Goal: Information Seeking & Learning: Learn about a topic

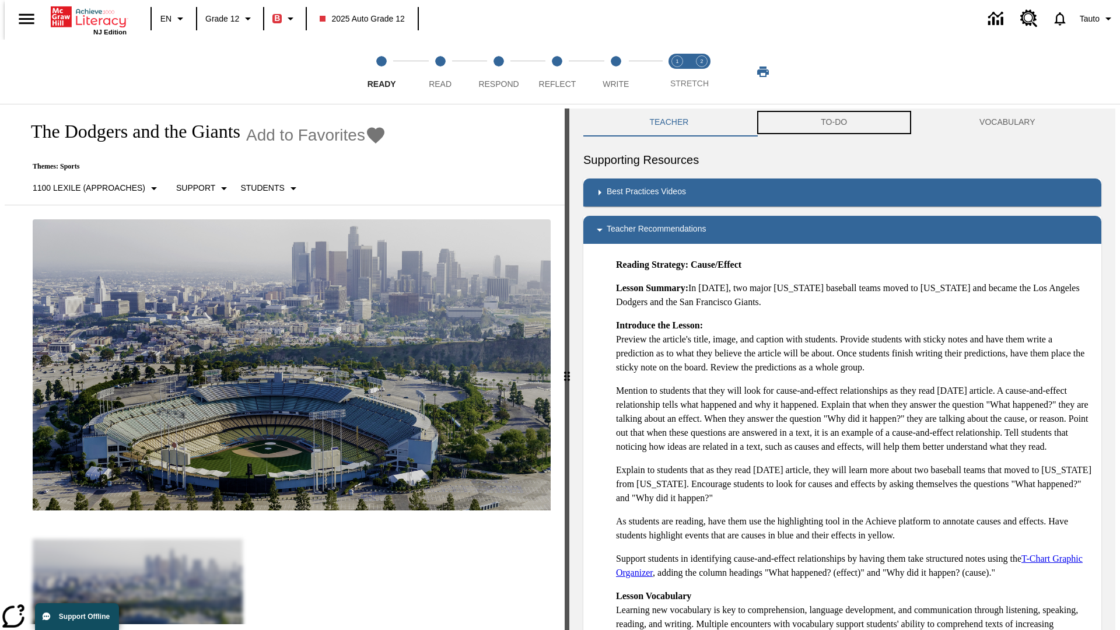
click at [834, 122] on button "TO-DO" at bounding box center [834, 122] width 159 height 28
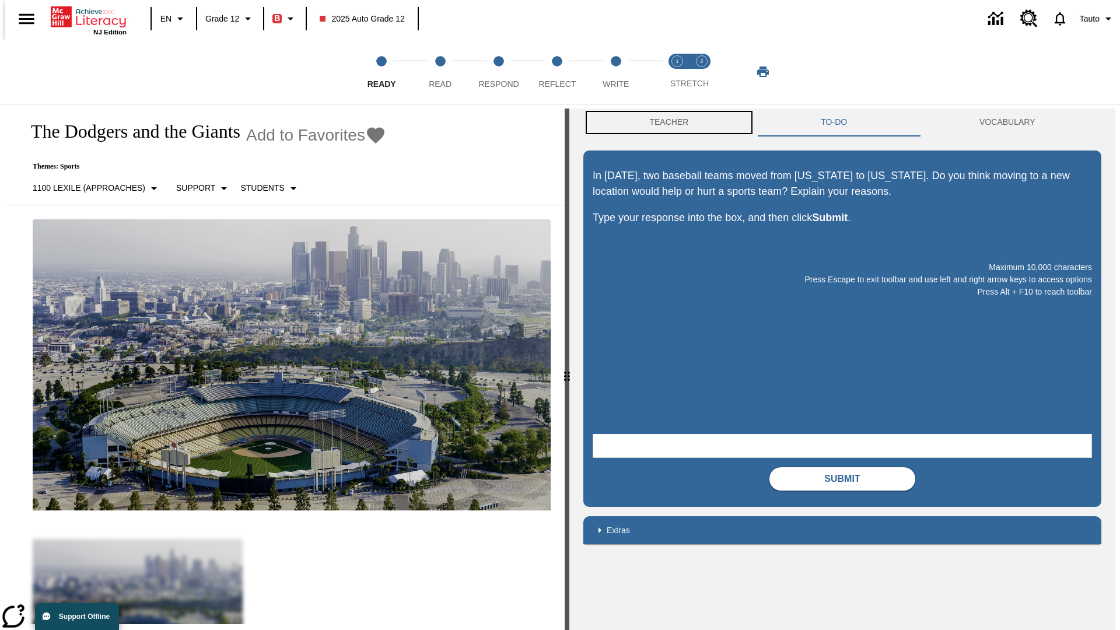
scroll to position [1, 0]
click at [665, 122] on button "Teacher" at bounding box center [668, 122] width 171 height 28
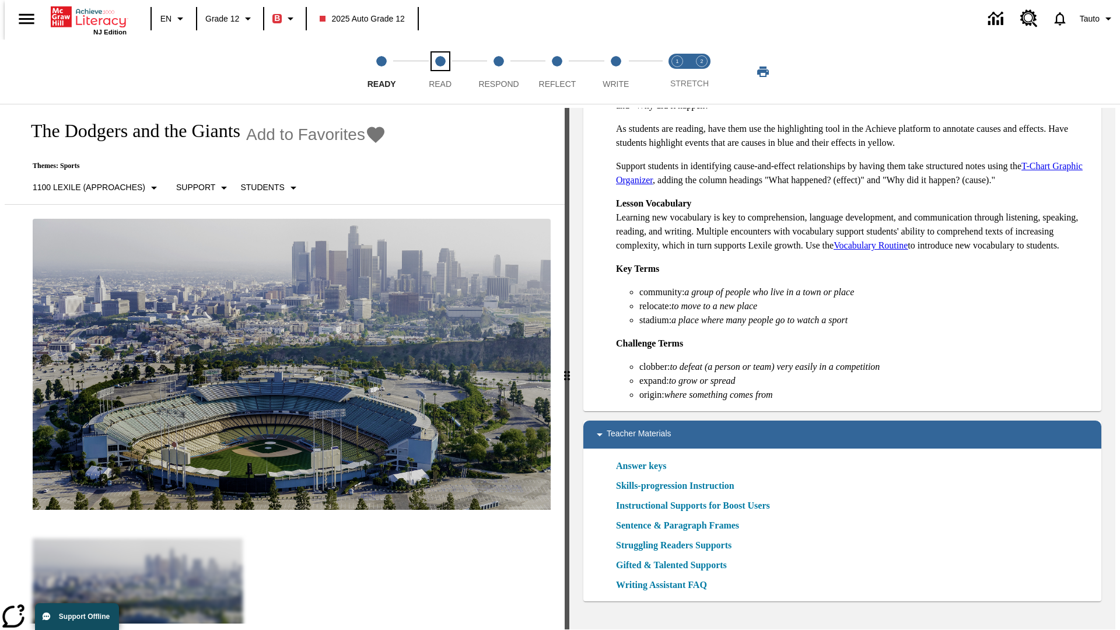
click at [440, 72] on span "Read" at bounding box center [440, 79] width 23 height 21
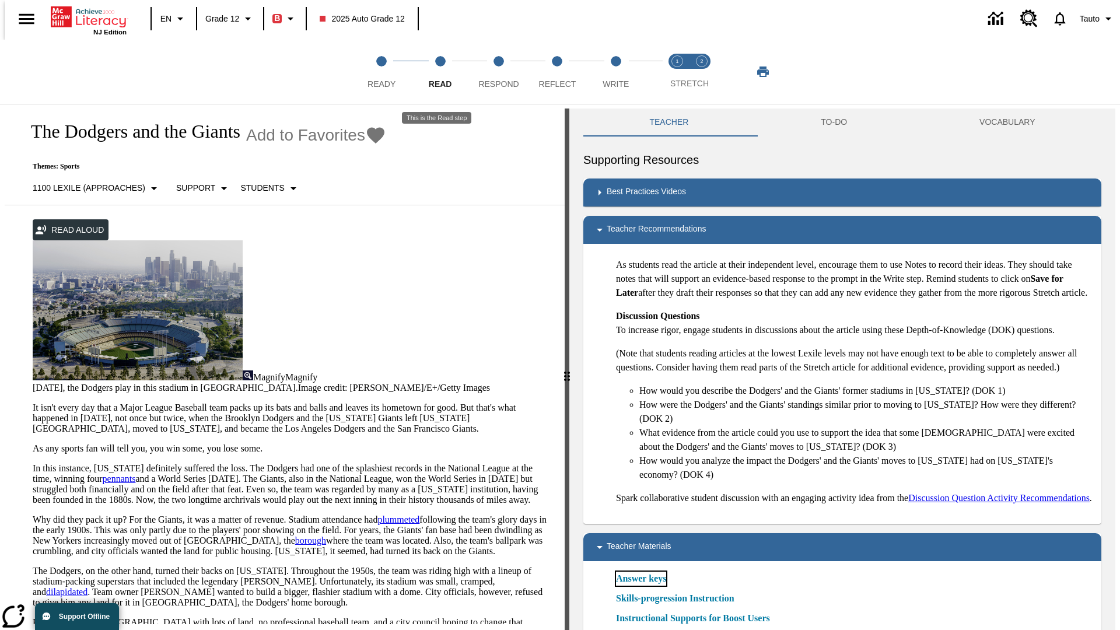
click at [640, 585] on link "Answer keys" at bounding box center [641, 578] width 50 height 14
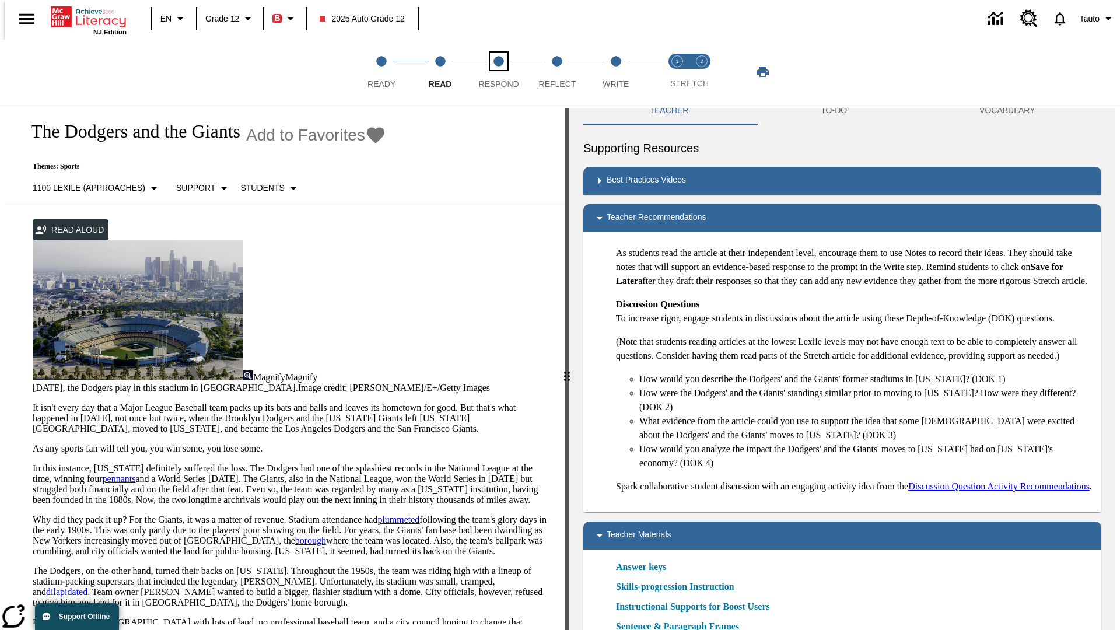
click at [499, 72] on span "Respond" at bounding box center [498, 79] width 40 height 21
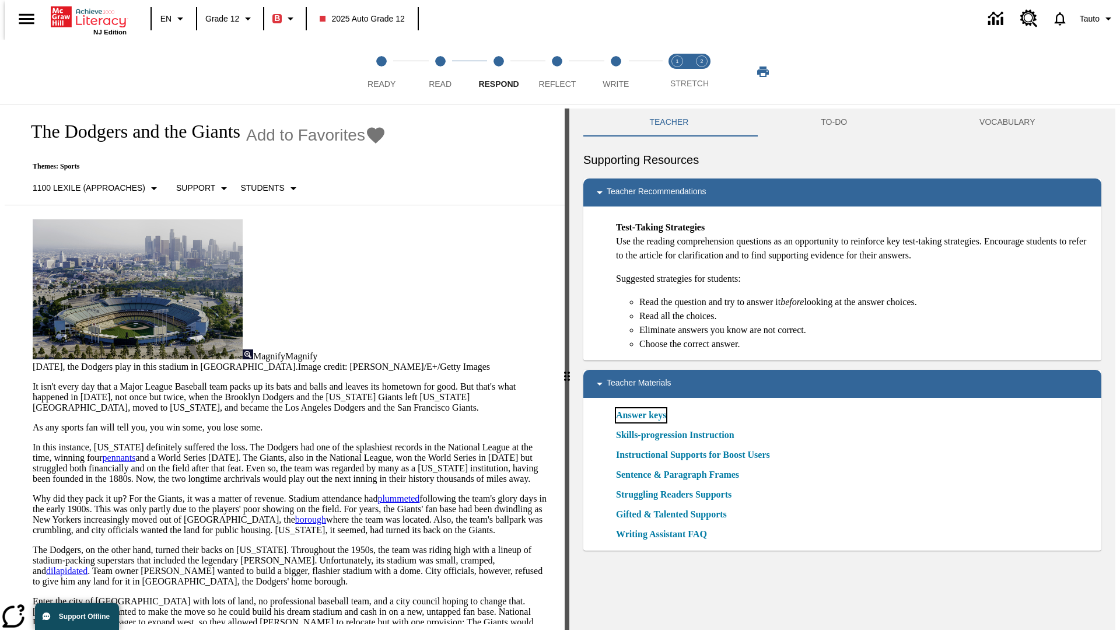
click at [640, 415] on link "Answer keys" at bounding box center [641, 415] width 50 height 14
click at [557, 72] on span "Reflect" at bounding box center [557, 79] width 37 height 21
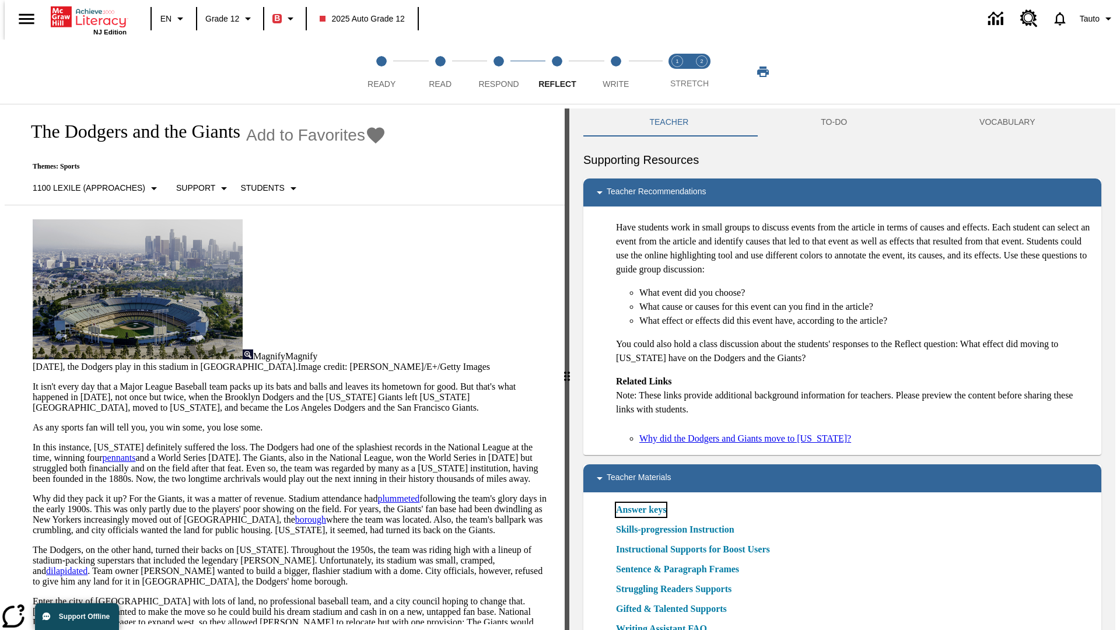
click at [640, 510] on link "Answer keys" at bounding box center [641, 510] width 50 height 14
click at [615, 72] on span "Write" at bounding box center [615, 79] width 26 height 21
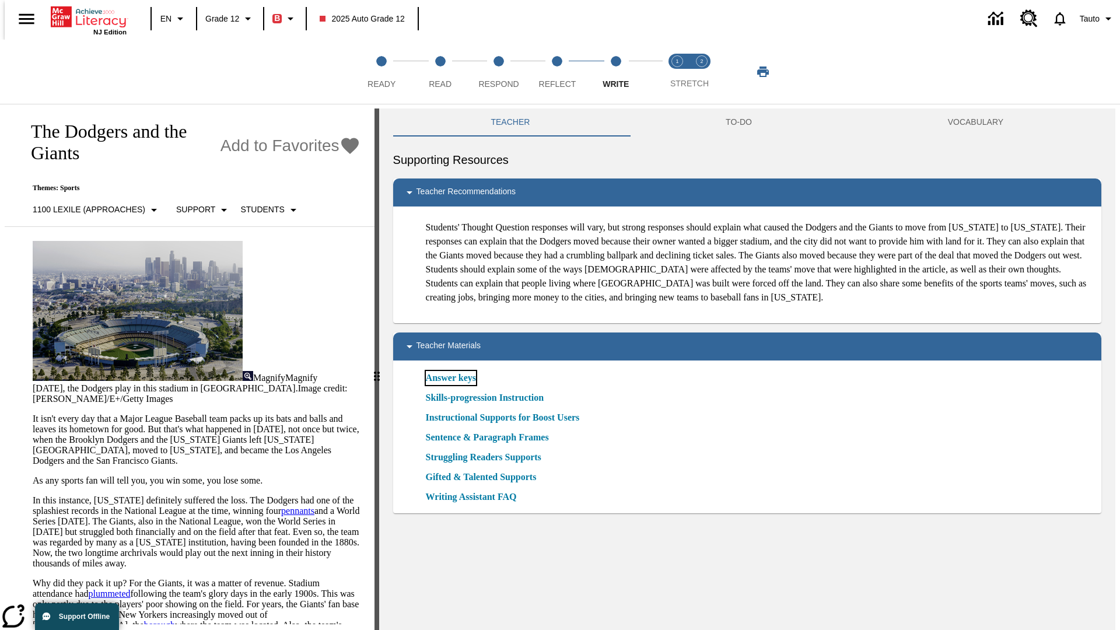
click at [450, 385] on link "Answer keys" at bounding box center [451, 378] width 50 height 14
